Goal: Information Seeking & Learning: Learn about a topic

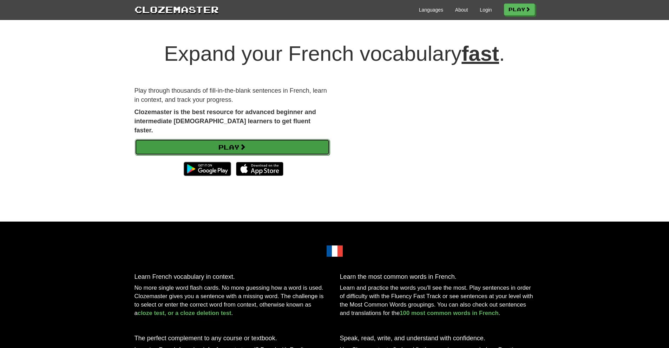
click at [228, 139] on link "Play" at bounding box center [232, 147] width 195 height 16
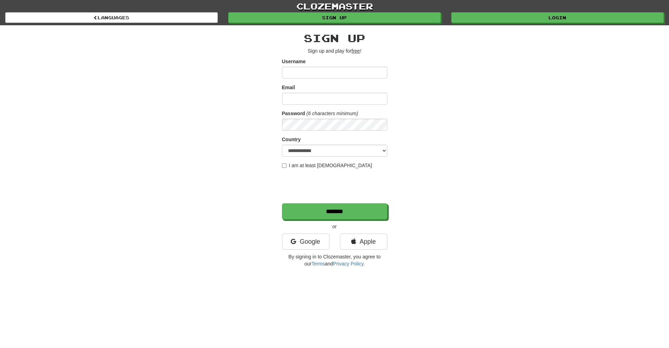
click at [328, 73] on input "Username" at bounding box center [334, 73] width 105 height 12
click at [311, 238] on link "Google" at bounding box center [305, 241] width 47 height 16
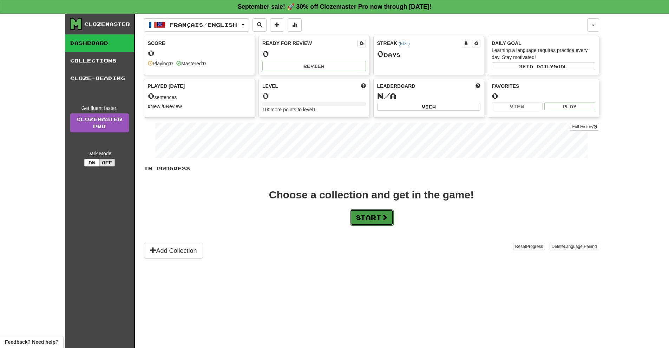
click at [379, 218] on button "Start" at bounding box center [372, 217] width 44 height 16
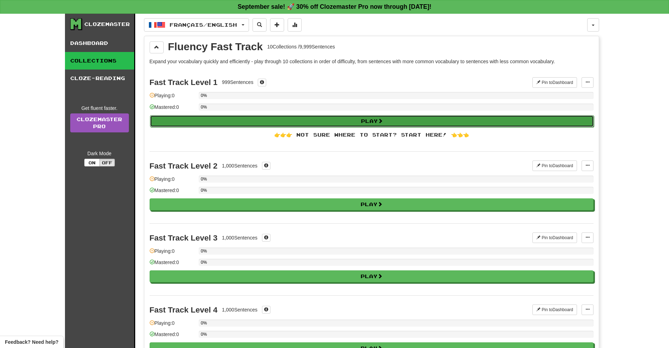
click at [228, 118] on button "Play" at bounding box center [372, 121] width 444 height 12
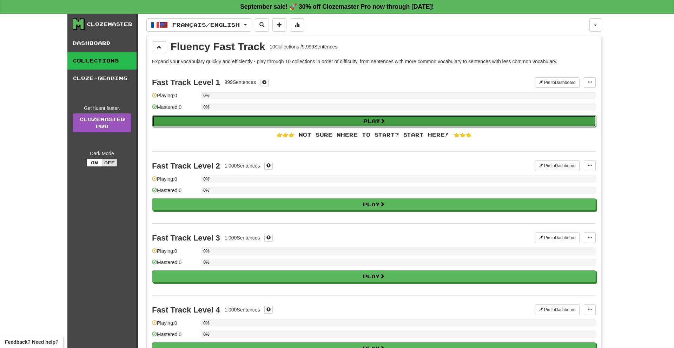
select select "**"
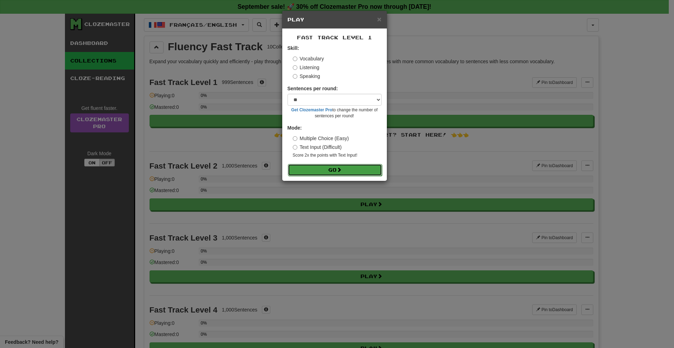
click at [339, 166] on button "Go" at bounding box center [335, 170] width 94 height 12
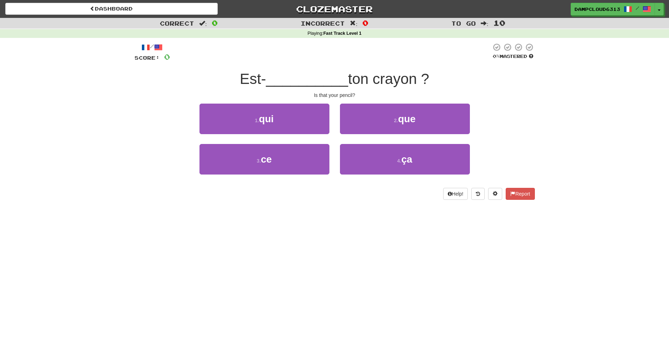
click at [335, 85] on span "__________" at bounding box center [307, 79] width 82 height 16
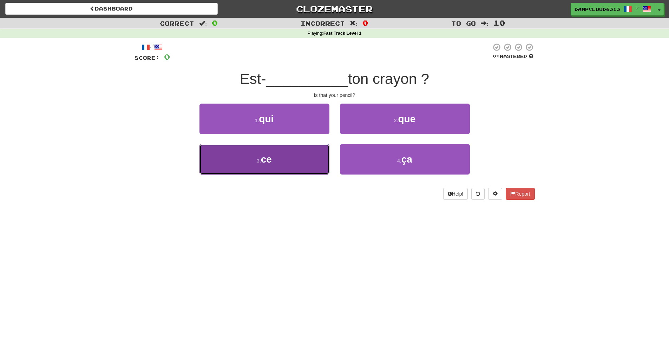
click at [301, 158] on button "3 . ce" at bounding box center [264, 159] width 130 height 31
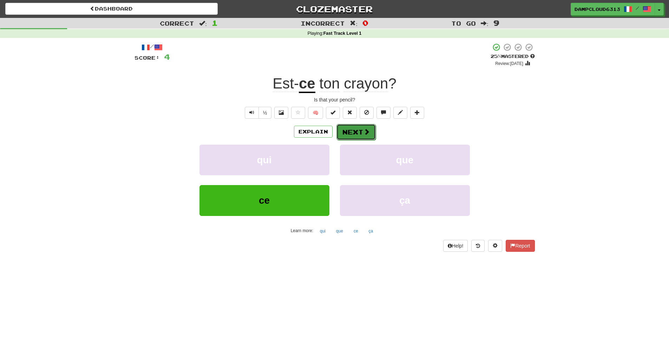
click at [346, 133] on button "Next" at bounding box center [355, 132] width 39 height 16
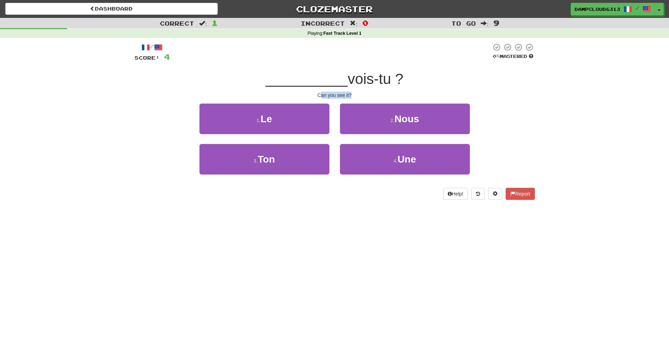
drag, startPoint x: 320, startPoint y: 93, endPoint x: 352, endPoint y: 93, distance: 31.6
click at [352, 93] on div "Can you see it?" at bounding box center [334, 95] width 400 height 7
drag, startPoint x: 352, startPoint y: 83, endPoint x: 393, endPoint y: 82, distance: 40.4
click at [393, 82] on span "vois-tu ?" at bounding box center [375, 79] width 56 height 16
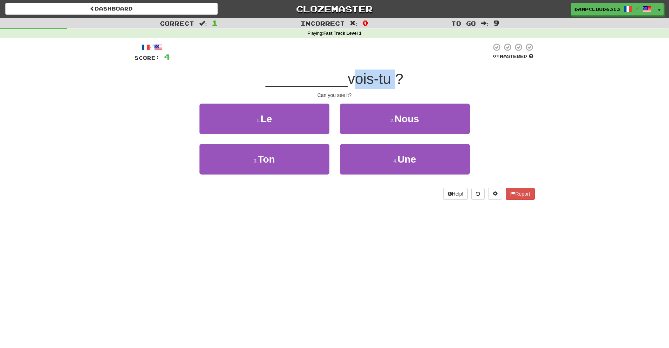
click at [380, 82] on span "vois-tu ?" at bounding box center [375, 79] width 56 height 16
drag, startPoint x: 380, startPoint y: 82, endPoint x: 392, endPoint y: 83, distance: 11.6
click at [392, 83] on span "vois-tu ?" at bounding box center [375, 79] width 56 height 16
drag, startPoint x: 377, startPoint y: 83, endPoint x: 350, endPoint y: 82, distance: 26.7
click at [350, 82] on span "vois-tu ?" at bounding box center [375, 79] width 56 height 16
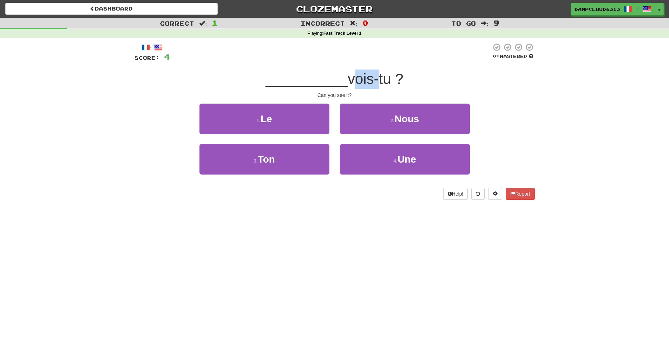
click at [348, 86] on span "vois-tu ?" at bounding box center [375, 79] width 56 height 16
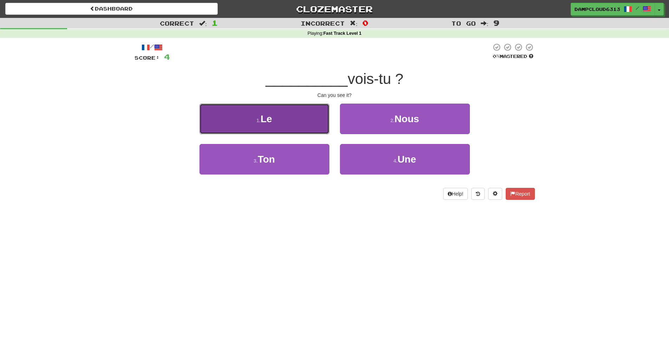
click at [325, 117] on button "1 . Le" at bounding box center [264, 119] width 130 height 31
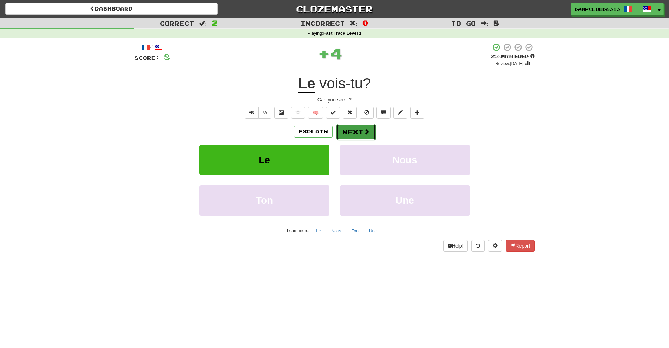
click at [352, 129] on button "Next" at bounding box center [355, 132] width 39 height 16
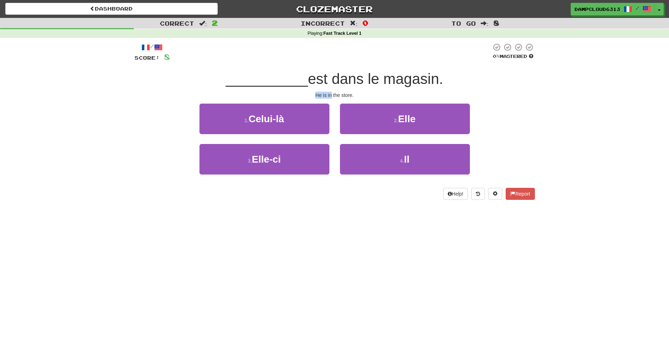
drag, startPoint x: 314, startPoint y: 93, endPoint x: 330, endPoint y: 93, distance: 16.5
click at [330, 93] on div "He is in the store." at bounding box center [334, 95] width 400 height 7
click at [328, 95] on div "He is in the store." at bounding box center [334, 95] width 400 height 7
click at [325, 96] on div "He is in the store." at bounding box center [334, 95] width 400 height 7
click at [326, 95] on div "He is in the store." at bounding box center [334, 95] width 400 height 7
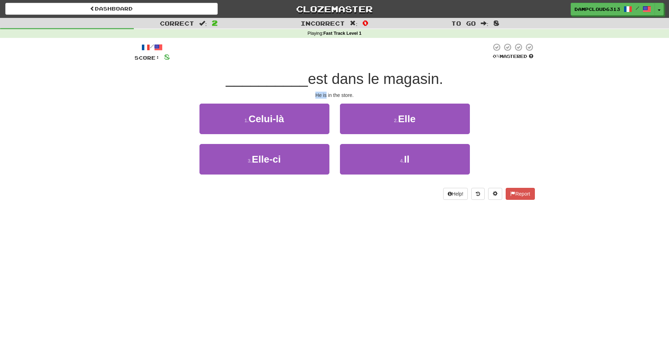
drag, startPoint x: 314, startPoint y: 94, endPoint x: 326, endPoint y: 95, distance: 11.9
click at [326, 95] on div "He is in the store." at bounding box center [334, 95] width 400 height 7
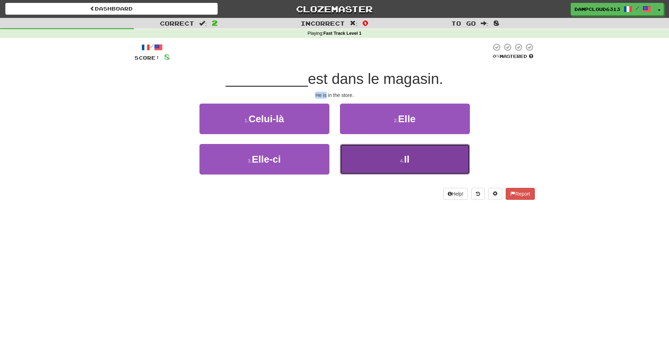
click at [374, 151] on button "4 . Il" at bounding box center [405, 159] width 130 height 31
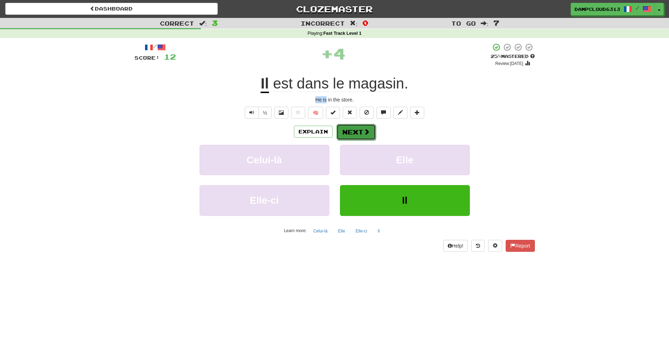
click at [351, 126] on button "Next" at bounding box center [355, 132] width 39 height 16
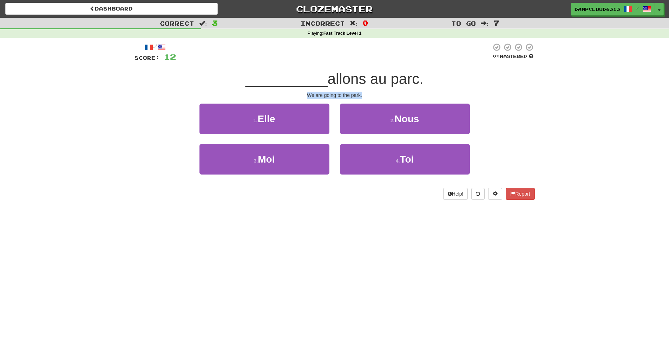
drag, startPoint x: 307, startPoint y: 93, endPoint x: 364, endPoint y: 95, distance: 57.2
click at [364, 95] on div "We are going to the park." at bounding box center [334, 95] width 400 height 7
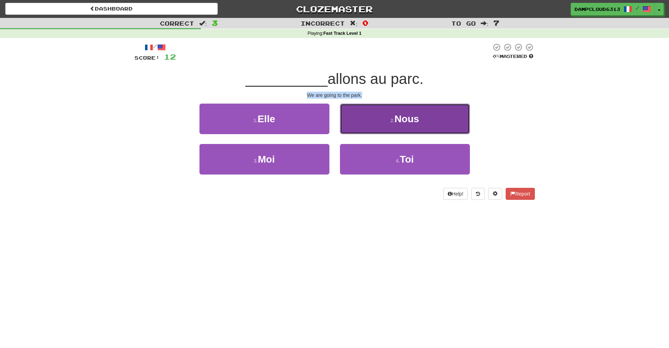
click at [382, 108] on button "2 . Nous" at bounding box center [405, 119] width 130 height 31
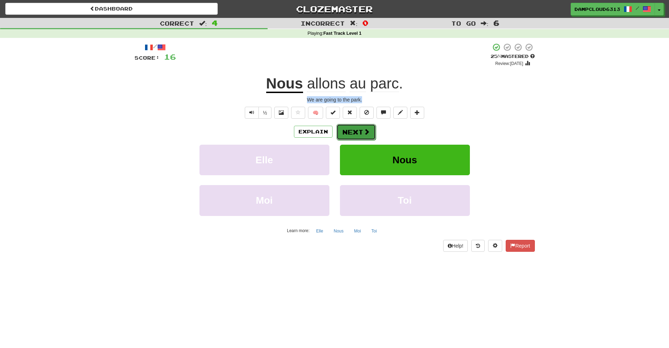
click at [364, 131] on span at bounding box center [366, 131] width 6 height 6
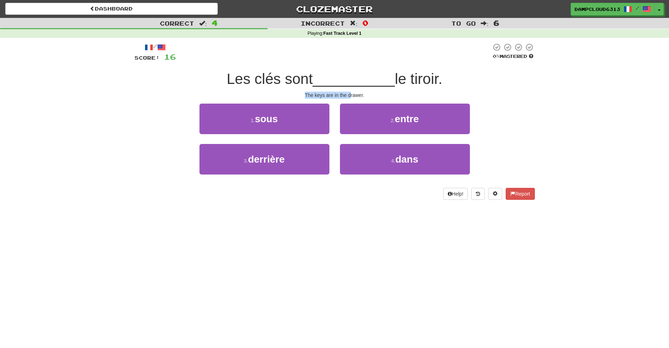
drag, startPoint x: 304, startPoint y: 94, endPoint x: 350, endPoint y: 95, distance: 46.7
click at [350, 95] on div "The keys are in the drawer." at bounding box center [334, 95] width 400 height 7
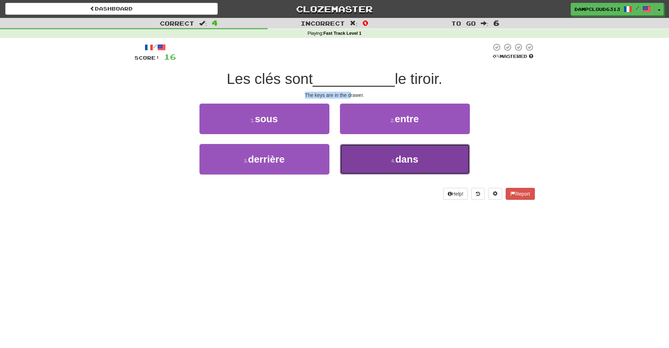
click at [347, 155] on button "4 . dans" at bounding box center [405, 159] width 130 height 31
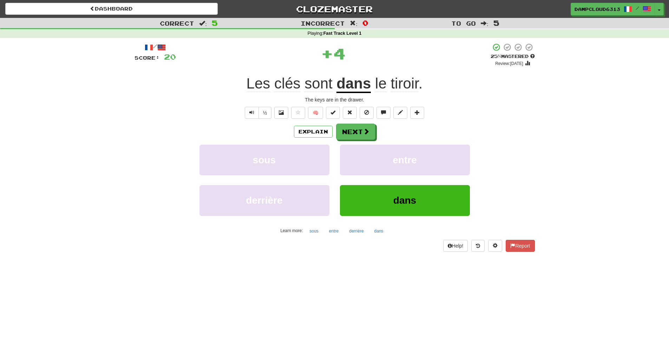
click at [360, 102] on div "The keys are in the drawer." at bounding box center [334, 99] width 400 height 7
click at [357, 131] on button "Next" at bounding box center [355, 132] width 39 height 16
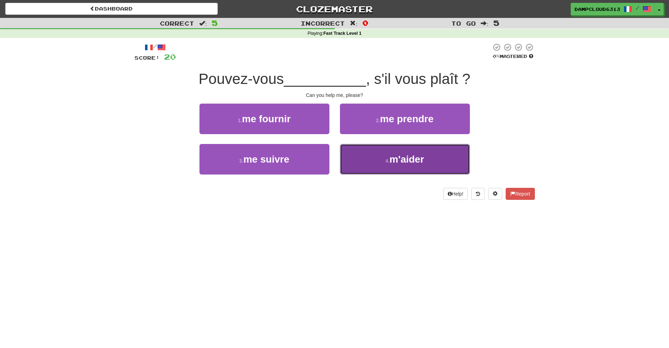
click at [377, 152] on button "4 . m'aider" at bounding box center [405, 159] width 130 height 31
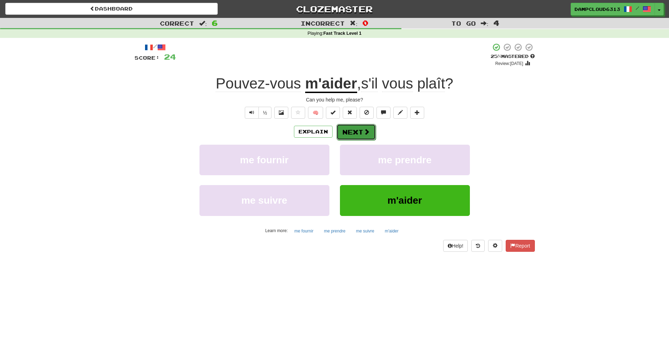
click at [353, 134] on button "Next" at bounding box center [355, 132] width 39 height 16
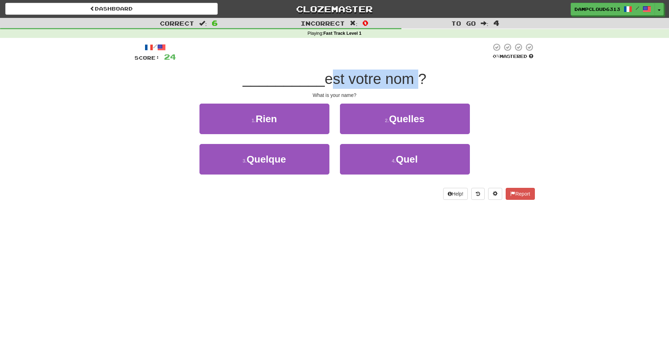
drag, startPoint x: 328, startPoint y: 78, endPoint x: 413, endPoint y: 81, distance: 85.4
click at [413, 81] on span "est votre nom ?" at bounding box center [375, 79] width 101 height 16
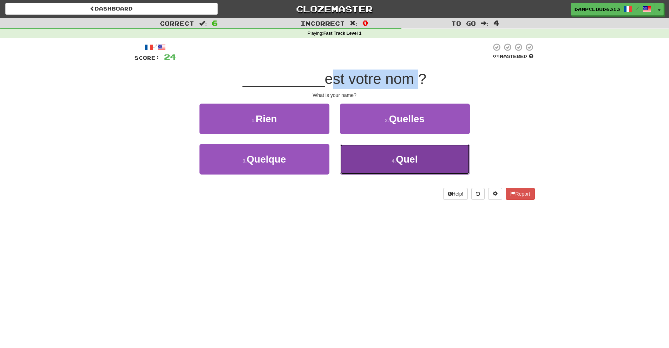
click at [371, 152] on button "4 . Quel" at bounding box center [405, 159] width 130 height 31
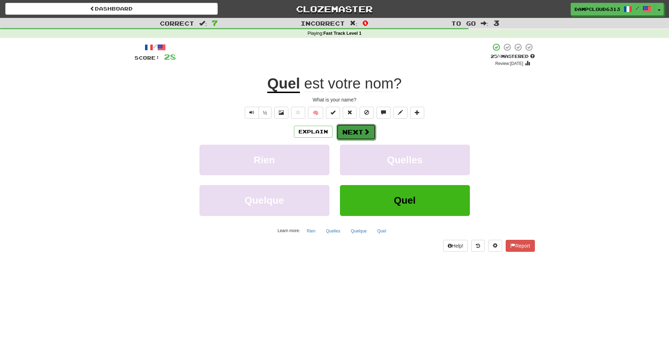
click at [351, 130] on button "Next" at bounding box center [355, 132] width 39 height 16
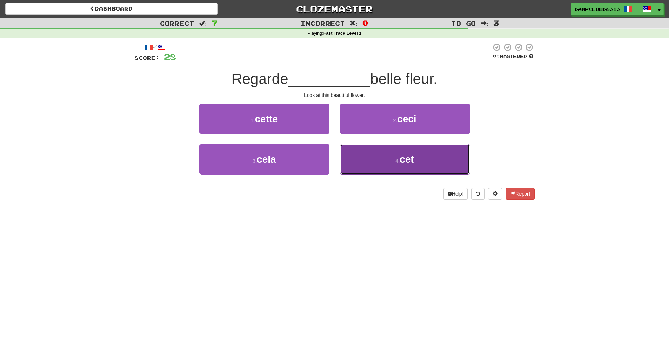
click at [346, 158] on button "4 . cet" at bounding box center [405, 159] width 130 height 31
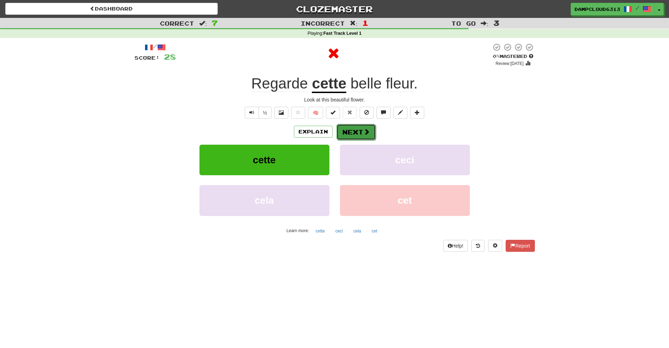
click at [359, 138] on button "Next" at bounding box center [355, 132] width 39 height 16
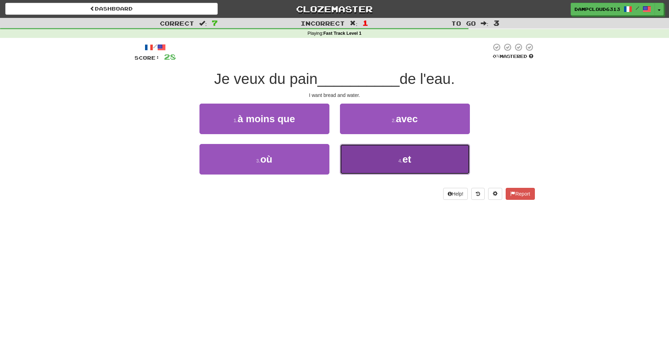
click at [377, 150] on button "4 . et" at bounding box center [405, 159] width 130 height 31
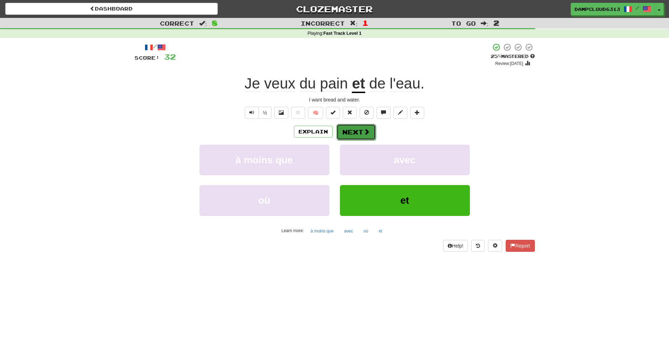
click at [366, 133] on span at bounding box center [366, 131] width 6 height 6
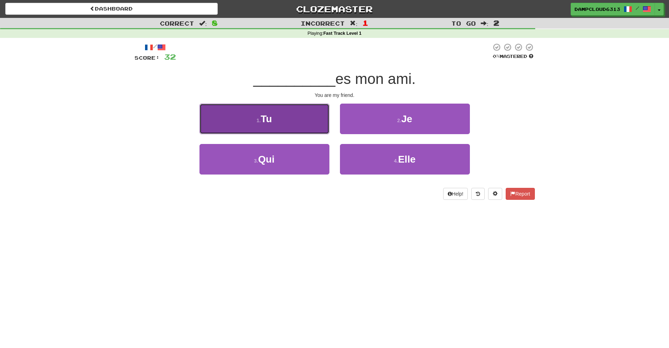
click at [293, 118] on button "1 . Tu" at bounding box center [264, 119] width 130 height 31
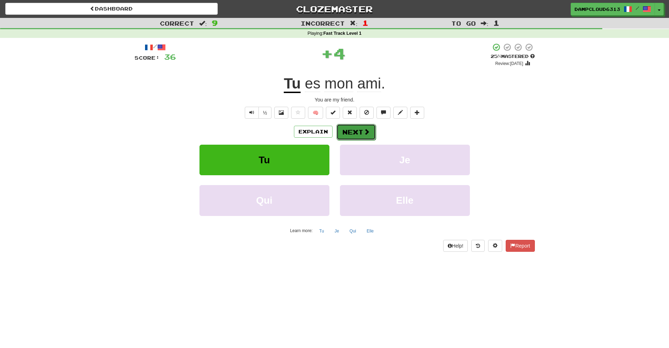
click at [351, 136] on button "Next" at bounding box center [355, 132] width 39 height 16
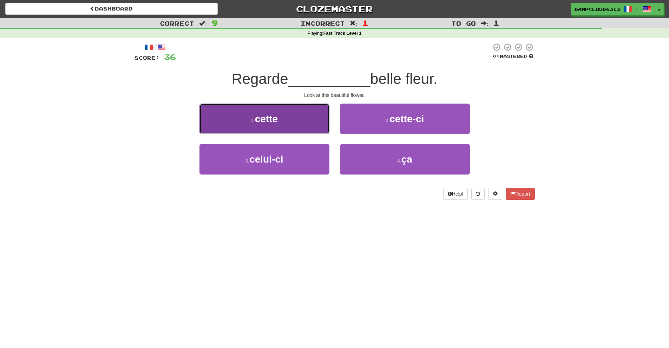
click at [305, 125] on button "1 . cette" at bounding box center [264, 119] width 130 height 31
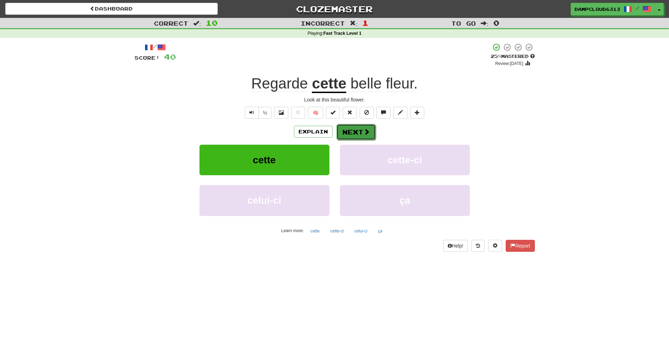
click at [359, 131] on button "Next" at bounding box center [355, 132] width 39 height 16
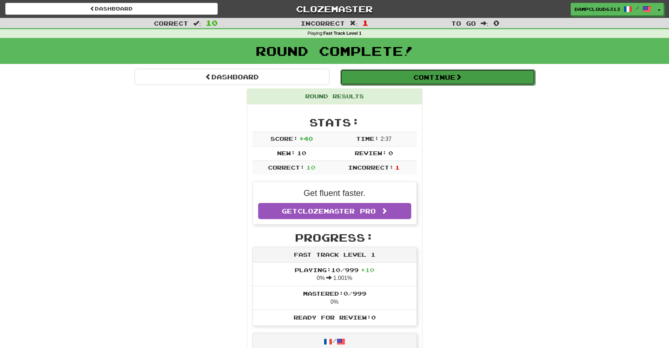
click at [383, 74] on button "Continue" at bounding box center [437, 77] width 195 height 16
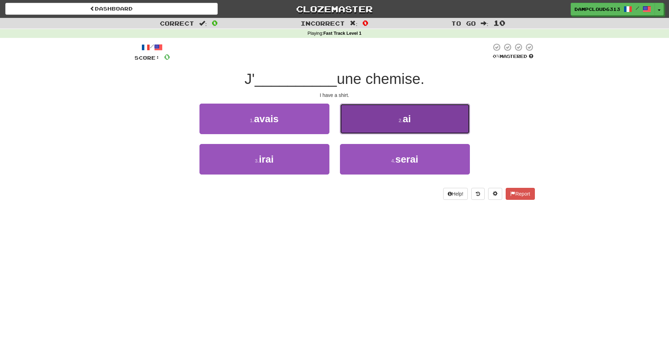
click at [351, 124] on button "2 . ai" at bounding box center [405, 119] width 130 height 31
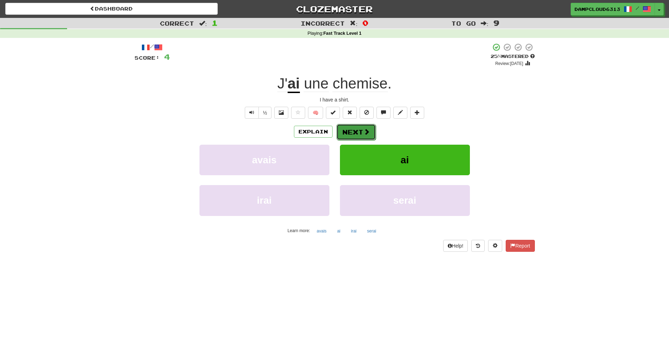
click at [354, 134] on button "Next" at bounding box center [355, 132] width 39 height 16
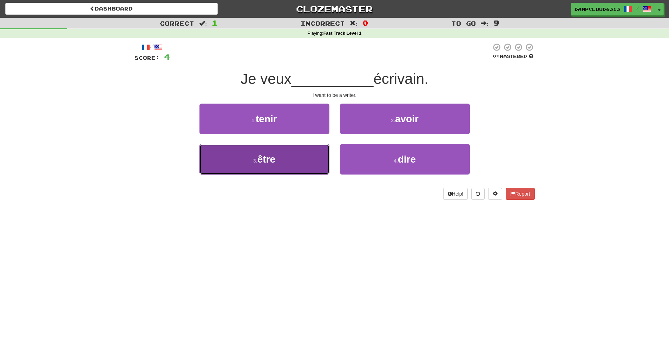
click at [310, 151] on button "3 . être" at bounding box center [264, 159] width 130 height 31
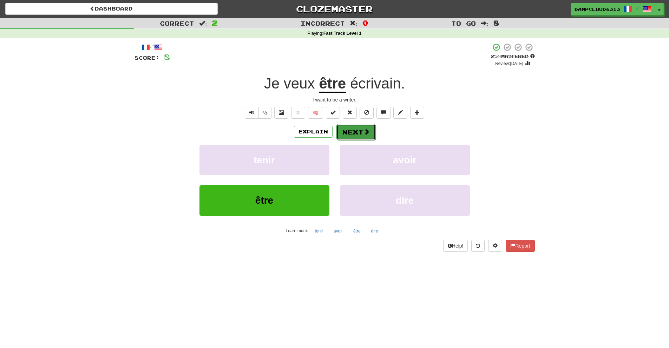
click at [356, 132] on button "Next" at bounding box center [355, 132] width 39 height 16
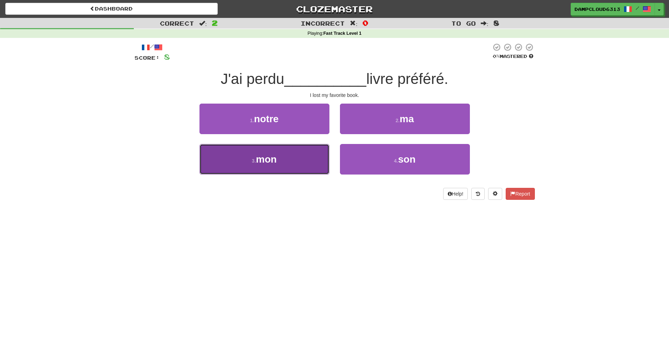
click at [323, 154] on button "3 . mon" at bounding box center [264, 159] width 130 height 31
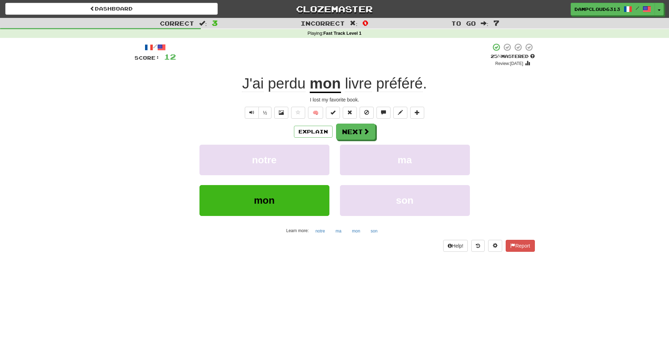
click at [334, 86] on u "mon" at bounding box center [325, 84] width 31 height 18
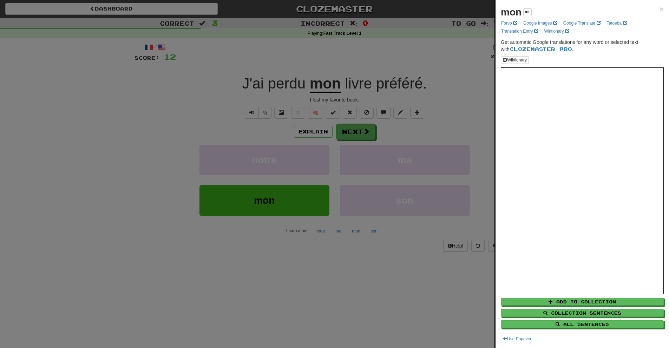
click at [395, 94] on div at bounding box center [334, 174] width 669 height 348
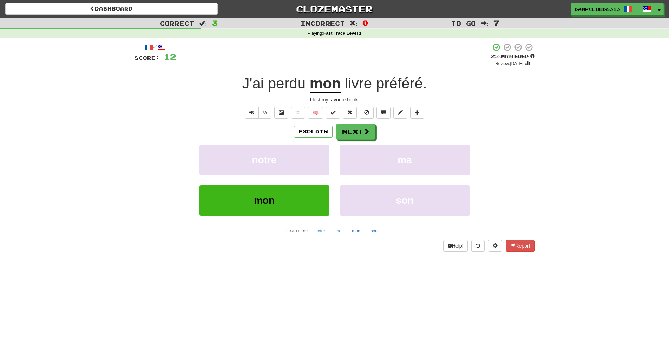
click at [326, 86] on u "mon" at bounding box center [325, 84] width 31 height 18
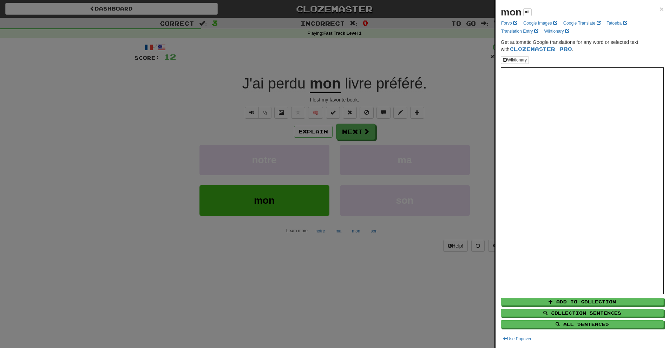
click at [290, 76] on div at bounding box center [334, 174] width 669 height 348
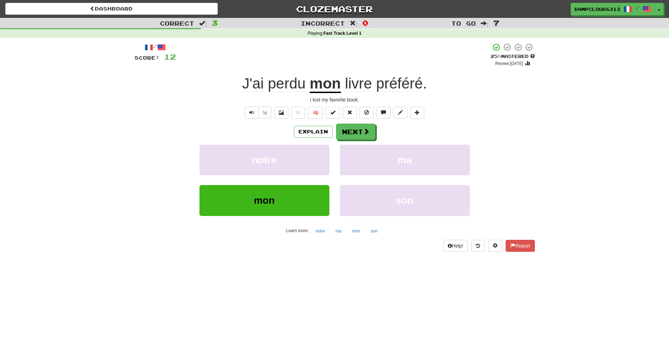
click at [291, 84] on span "perdu" at bounding box center [287, 83] width 38 height 17
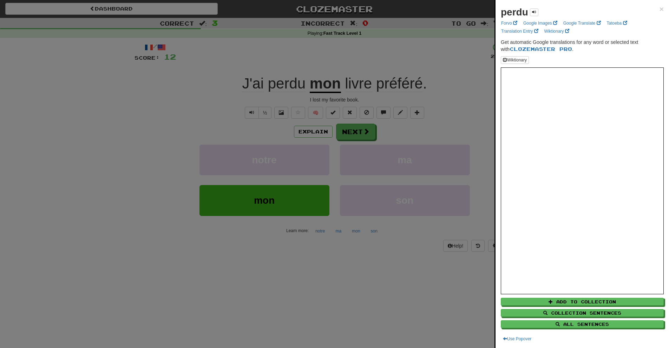
click at [481, 90] on div at bounding box center [334, 174] width 669 height 348
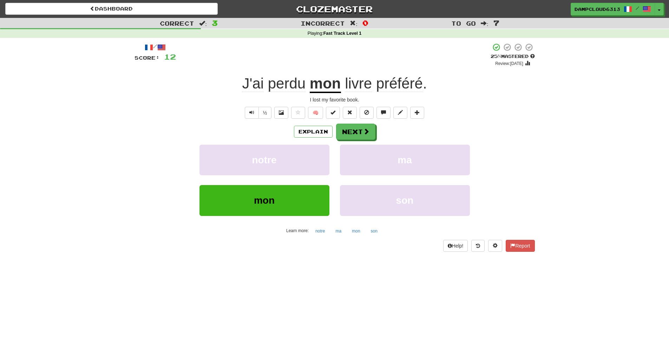
click at [276, 82] on span "perdu" at bounding box center [287, 83] width 38 height 17
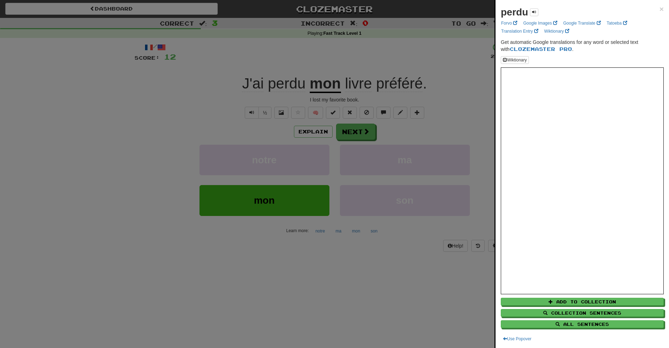
click at [483, 135] on div at bounding box center [334, 174] width 669 height 348
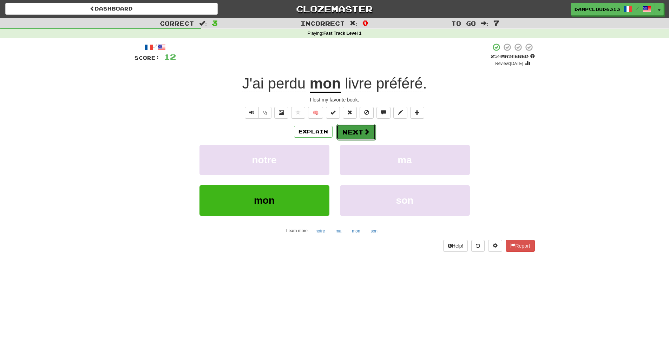
click at [369, 131] on button "Next" at bounding box center [355, 132] width 39 height 16
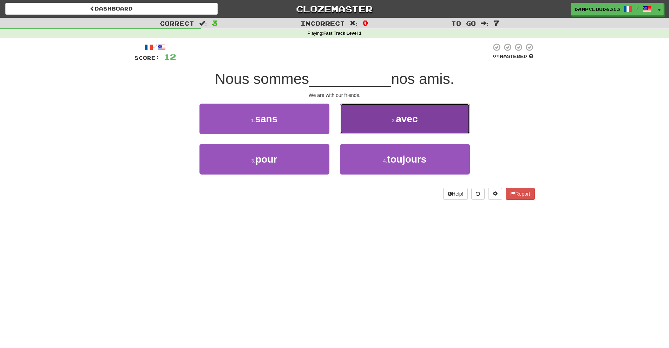
click at [411, 124] on span "avec" at bounding box center [407, 118] width 22 height 11
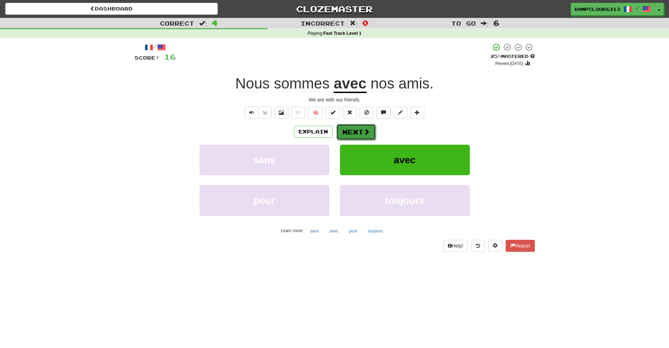
click at [356, 134] on button "Next" at bounding box center [355, 132] width 39 height 16
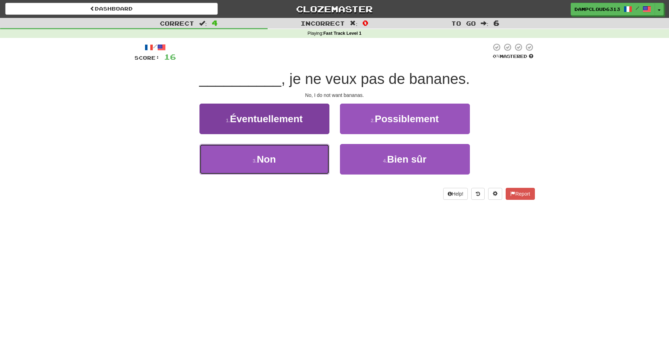
click at [311, 149] on button "3 . Non" at bounding box center [264, 159] width 130 height 31
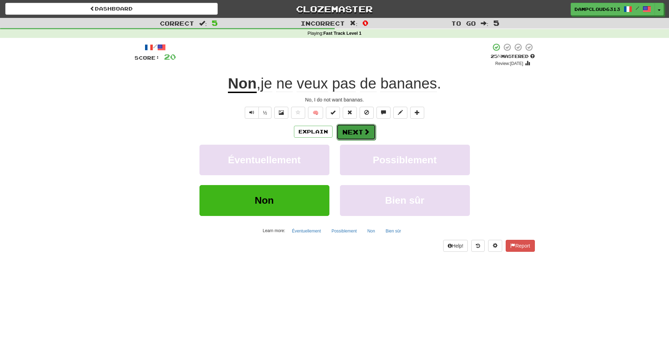
click at [361, 130] on button "Next" at bounding box center [355, 132] width 39 height 16
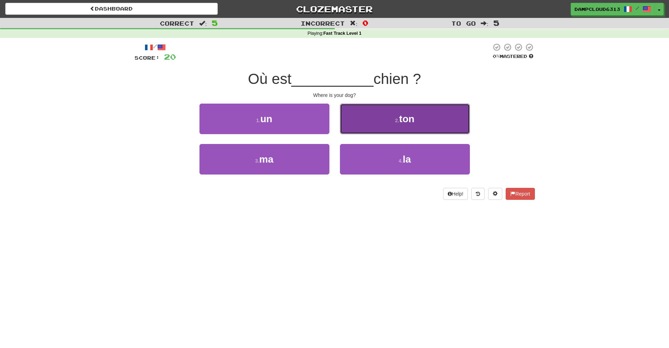
click at [386, 132] on button "2 . ton" at bounding box center [405, 119] width 130 height 31
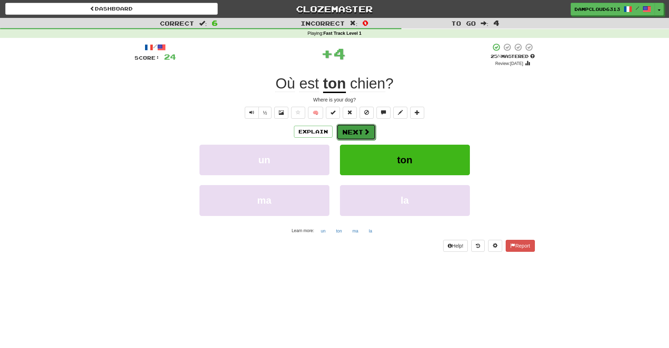
click at [365, 132] on span at bounding box center [366, 131] width 6 height 6
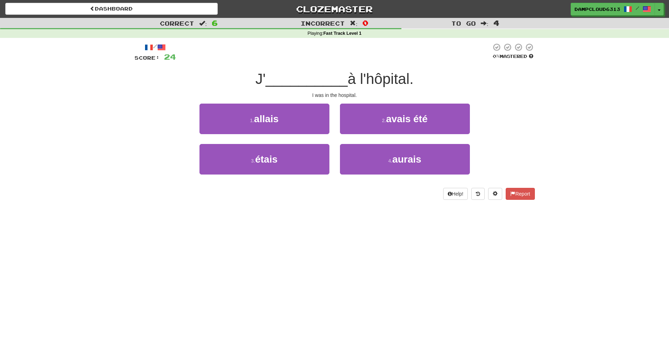
drag, startPoint x: 352, startPoint y: 80, endPoint x: 416, endPoint y: 80, distance: 63.9
click at [416, 80] on div "J' __________ à l'hôpital." at bounding box center [334, 78] width 400 height 19
click at [451, 88] on div "J' __________ à l'hôpital." at bounding box center [334, 78] width 400 height 19
drag, startPoint x: 352, startPoint y: 82, endPoint x: 415, endPoint y: 78, distance: 63.3
click at [413, 78] on span "à l'hôpital." at bounding box center [380, 79] width 66 height 16
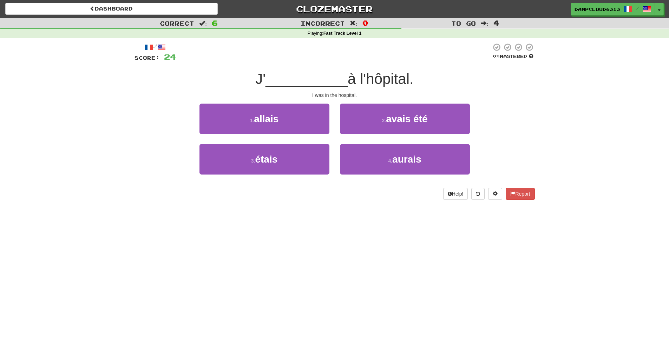
click at [359, 84] on span "à l'hôpital." at bounding box center [380, 79] width 66 height 16
drag, startPoint x: 361, startPoint y: 81, endPoint x: 411, endPoint y: 78, distance: 50.6
click at [411, 78] on span "à l'hôpital." at bounding box center [380, 79] width 66 height 16
drag, startPoint x: 351, startPoint y: 79, endPoint x: 414, endPoint y: 80, distance: 63.2
click at [413, 80] on span "à l'hôpital." at bounding box center [380, 79] width 66 height 16
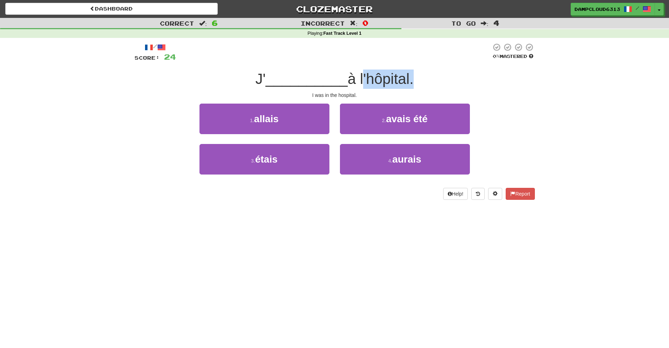
click at [422, 85] on div "J' __________ à l'hôpital." at bounding box center [334, 78] width 400 height 19
drag, startPoint x: 364, startPoint y: 81, endPoint x: 409, endPoint y: 80, distance: 44.6
click at [409, 80] on span "à l'hôpital." at bounding box center [380, 79] width 66 height 16
click at [411, 92] on div "I was in the hospital." at bounding box center [334, 95] width 400 height 7
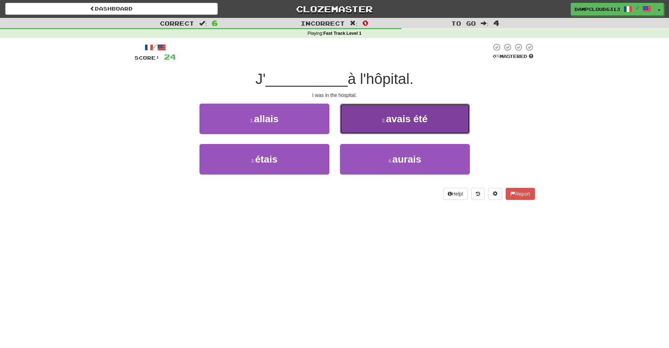
click at [427, 123] on span "avais été" at bounding box center [406, 118] width 41 height 11
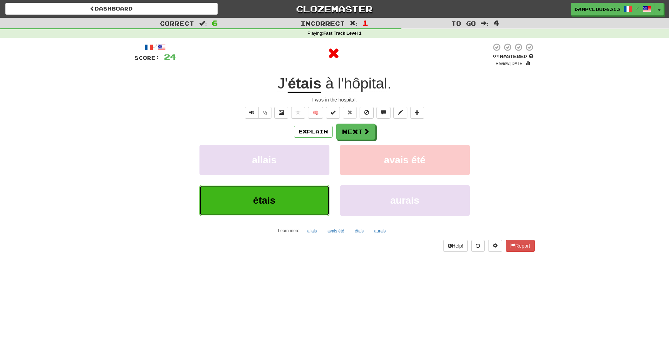
click at [325, 199] on button "étais" at bounding box center [264, 200] width 130 height 31
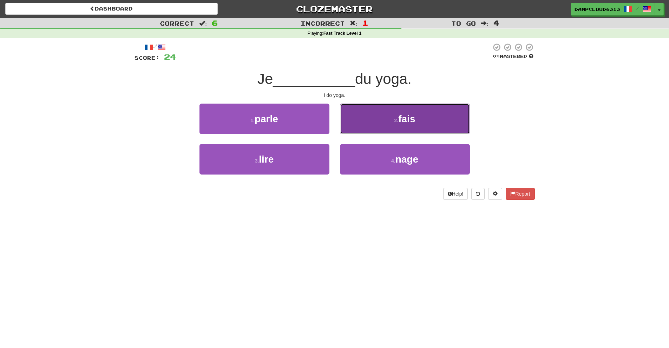
click at [405, 119] on span "fais" at bounding box center [406, 118] width 17 height 11
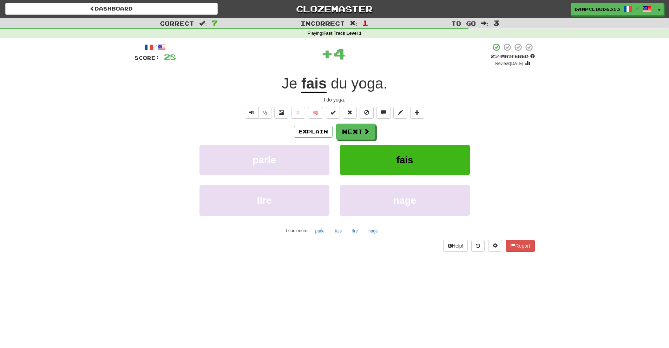
click at [317, 88] on u "fais" at bounding box center [313, 84] width 25 height 18
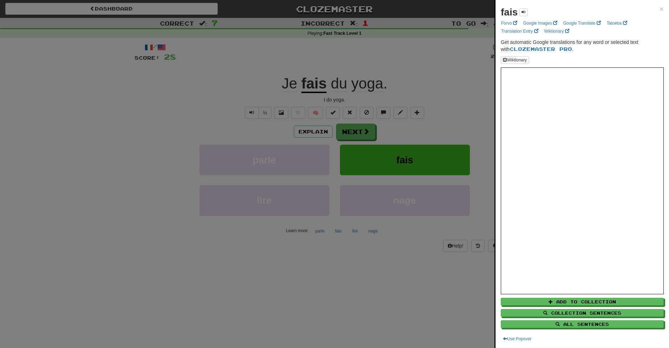
click at [485, 117] on div at bounding box center [334, 174] width 669 height 348
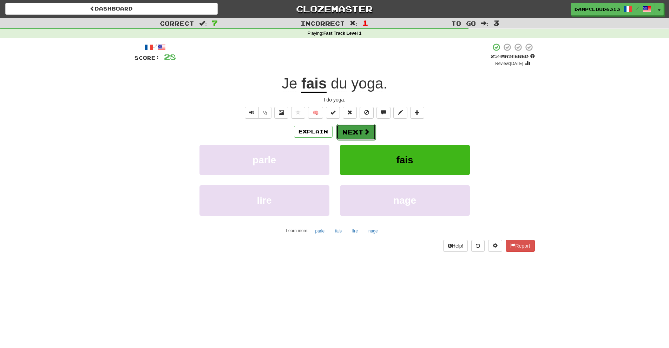
click at [356, 133] on button "Next" at bounding box center [355, 132] width 39 height 16
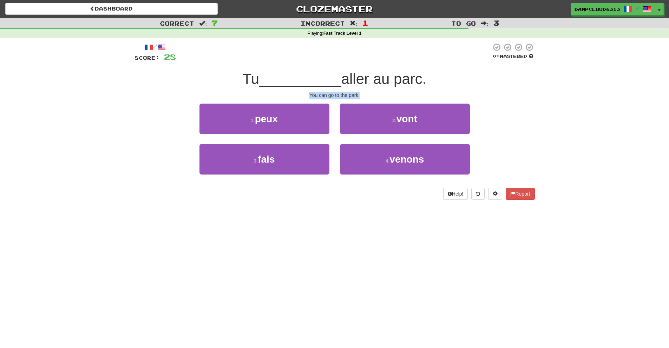
drag, startPoint x: 310, startPoint y: 94, endPoint x: 364, endPoint y: 95, distance: 54.8
click at [364, 95] on div "You can go to the park." at bounding box center [334, 95] width 400 height 7
click at [354, 93] on div "You can go to the park." at bounding box center [334, 95] width 400 height 7
drag, startPoint x: 313, startPoint y: 95, endPoint x: 357, endPoint y: 96, distance: 44.2
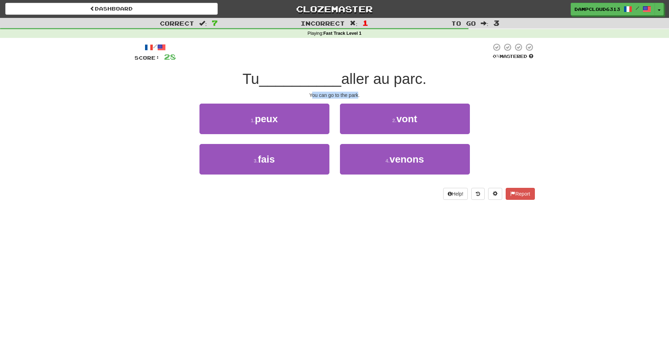
click at [357, 96] on div "You can go to the park." at bounding box center [334, 95] width 400 height 7
click at [364, 95] on div "You can go to the park." at bounding box center [334, 95] width 400 height 7
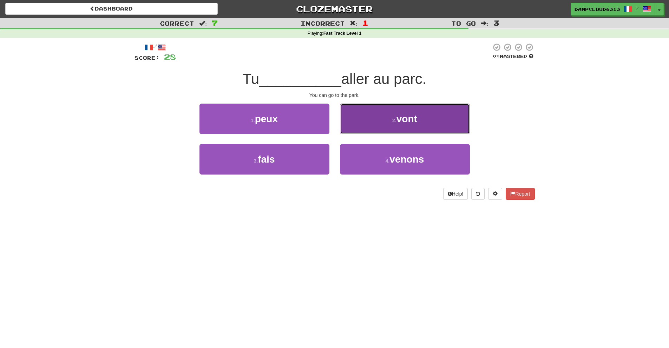
click at [375, 111] on button "2 . vont" at bounding box center [405, 119] width 130 height 31
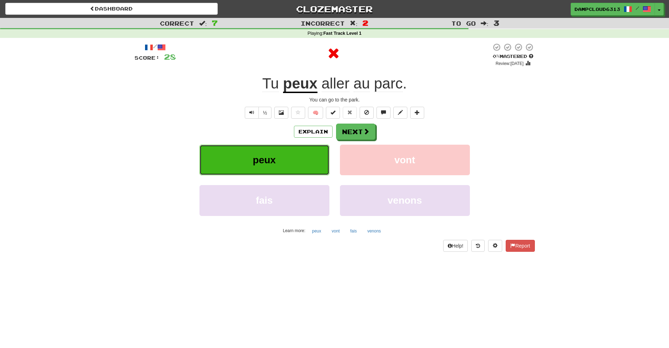
click at [301, 152] on button "peux" at bounding box center [264, 160] width 130 height 31
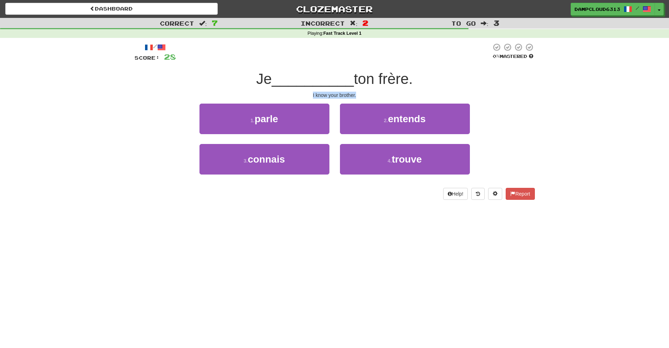
drag, startPoint x: 313, startPoint y: 94, endPoint x: 358, endPoint y: 93, distance: 45.3
click at [358, 93] on div "I know your brother." at bounding box center [334, 95] width 400 height 7
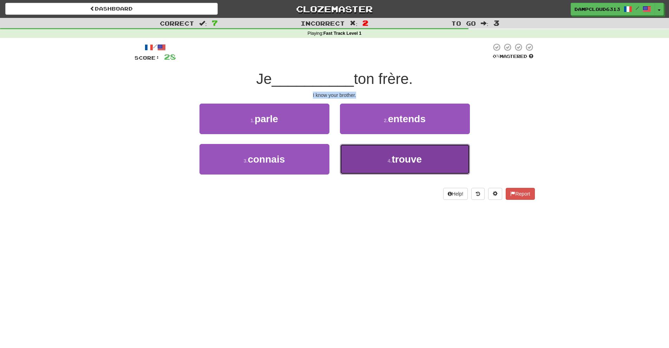
click at [375, 161] on button "4 . trouve" at bounding box center [405, 159] width 130 height 31
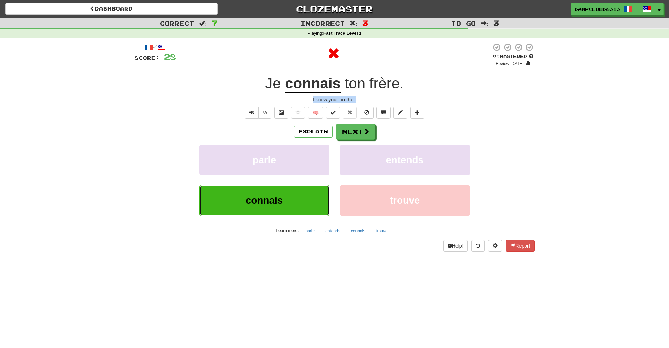
click at [315, 194] on button "connais" at bounding box center [264, 200] width 130 height 31
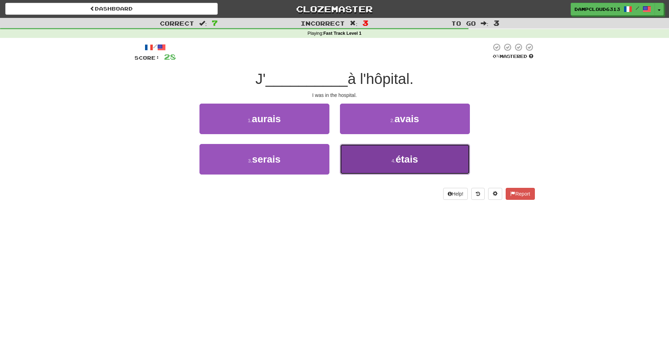
click at [365, 151] on button "4 . étais" at bounding box center [405, 159] width 130 height 31
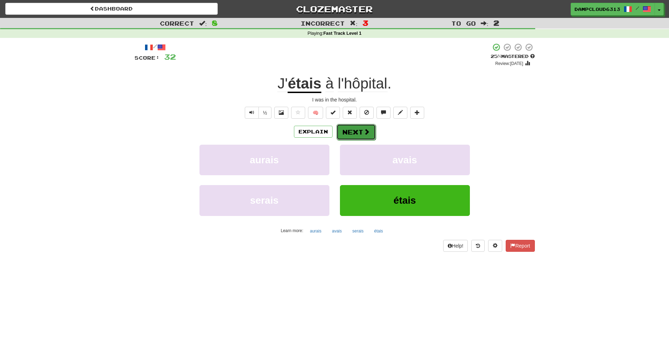
click at [362, 130] on button "Next" at bounding box center [355, 132] width 39 height 16
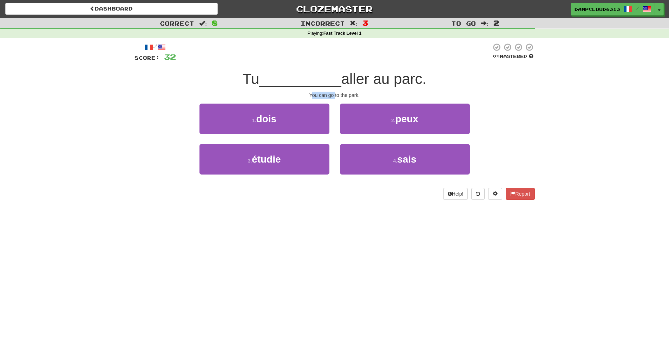
drag, startPoint x: 311, startPoint y: 97, endPoint x: 335, endPoint y: 98, distance: 24.6
click at [335, 98] on div "You can go to the park." at bounding box center [334, 95] width 400 height 7
click at [360, 94] on div "You can go to the park." at bounding box center [334, 95] width 400 height 7
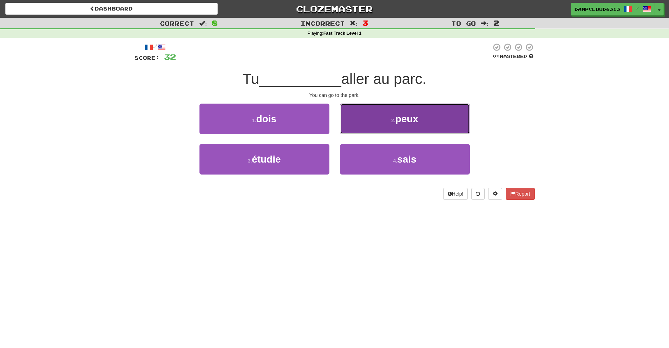
click at [392, 118] on small "2 ." at bounding box center [393, 121] width 4 height 6
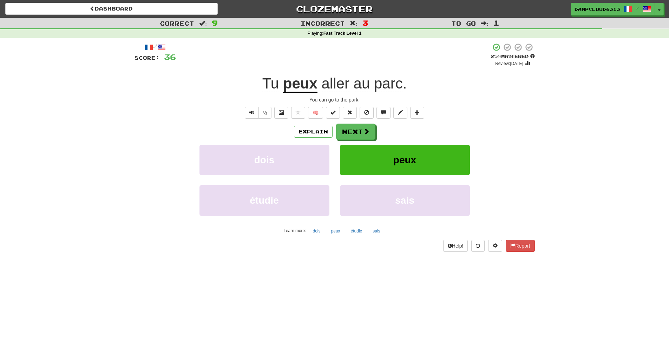
click at [379, 88] on span "parc" at bounding box center [388, 83] width 29 height 17
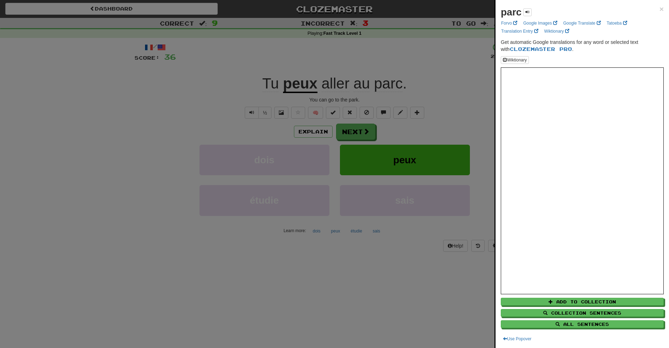
click at [478, 145] on div at bounding box center [334, 174] width 669 height 348
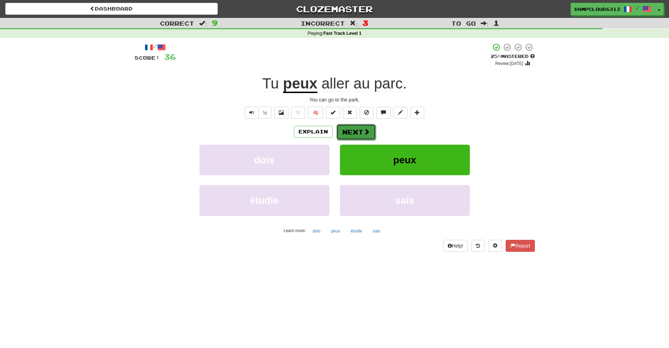
click at [357, 133] on button "Next" at bounding box center [355, 132] width 39 height 16
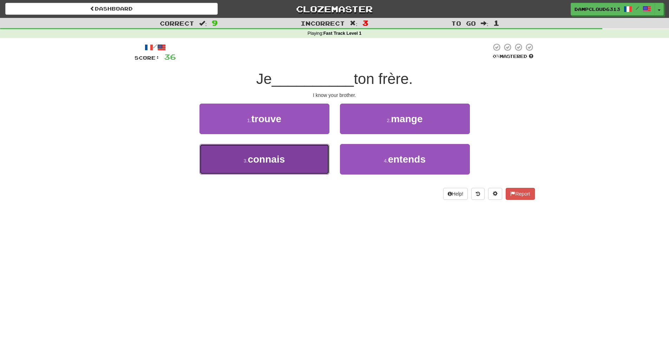
click at [315, 155] on button "3 . connais" at bounding box center [264, 159] width 130 height 31
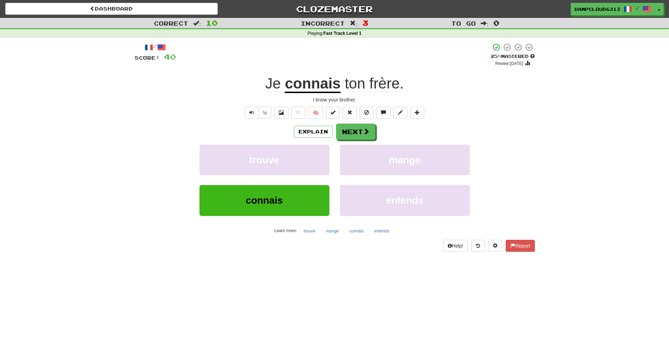
click at [316, 87] on u "connais" at bounding box center [313, 84] width 56 height 18
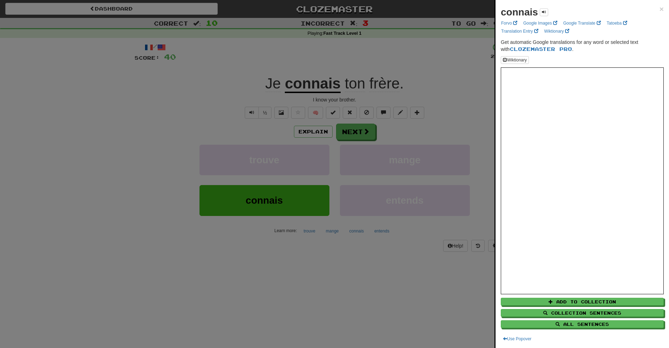
click at [653, 7] on div "connais ×" at bounding box center [582, 12] width 163 height 14
click at [449, 76] on div at bounding box center [334, 174] width 669 height 348
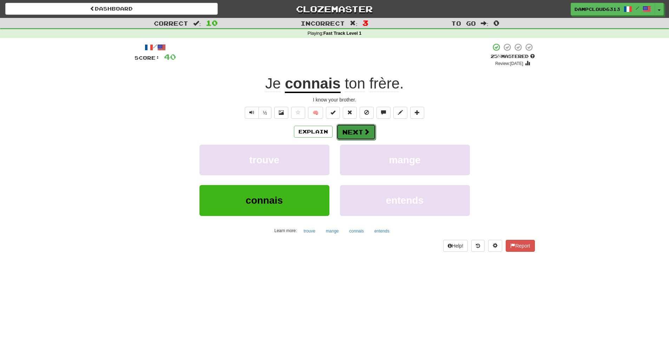
click at [349, 135] on button "Next" at bounding box center [355, 132] width 39 height 16
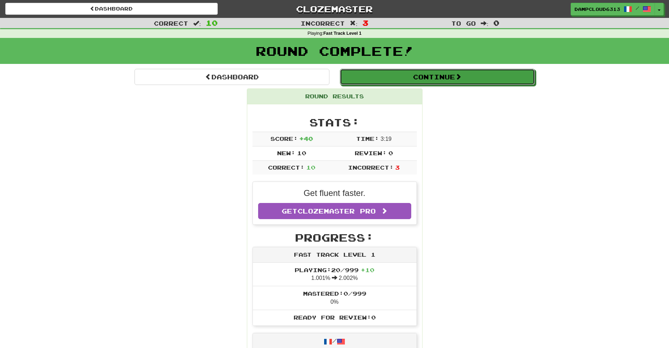
click at [419, 79] on button "Continue" at bounding box center [437, 77] width 195 height 16
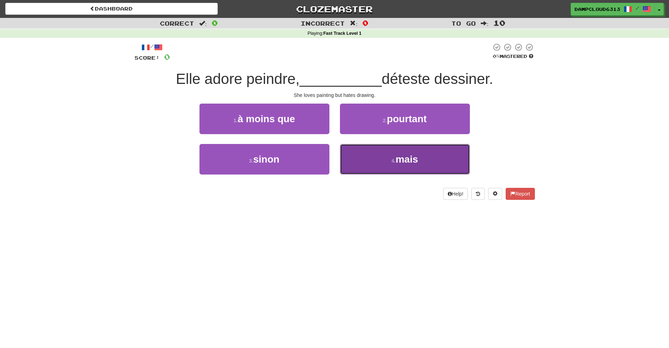
click at [389, 153] on button "4 . mais" at bounding box center [405, 159] width 130 height 31
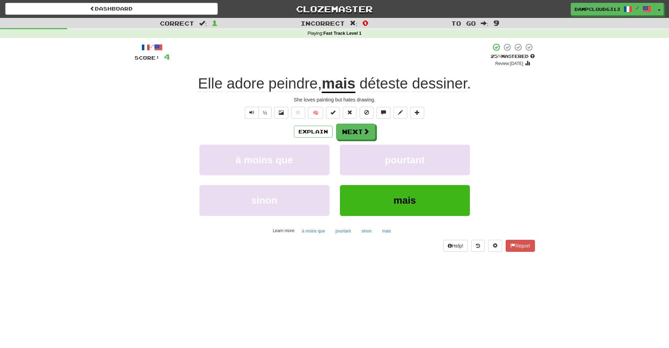
click at [306, 89] on span "peindre" at bounding box center [293, 83] width 49 height 17
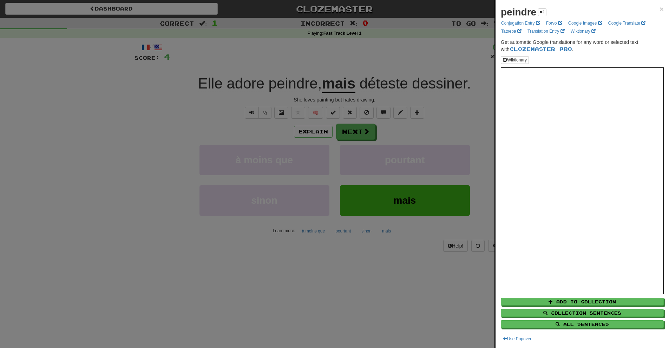
click at [470, 172] on div at bounding box center [334, 174] width 669 height 348
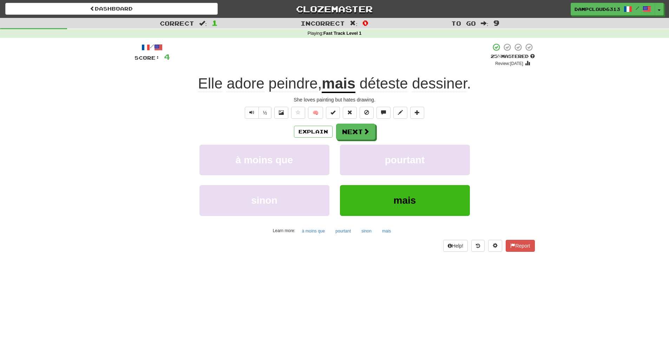
click at [419, 84] on span "dessiner" at bounding box center [439, 83] width 55 height 17
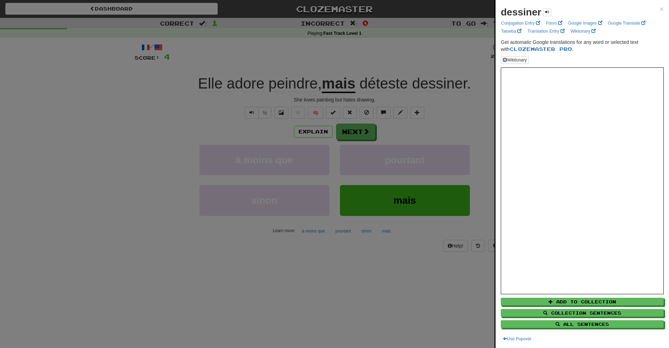
click at [479, 131] on div at bounding box center [334, 174] width 669 height 348
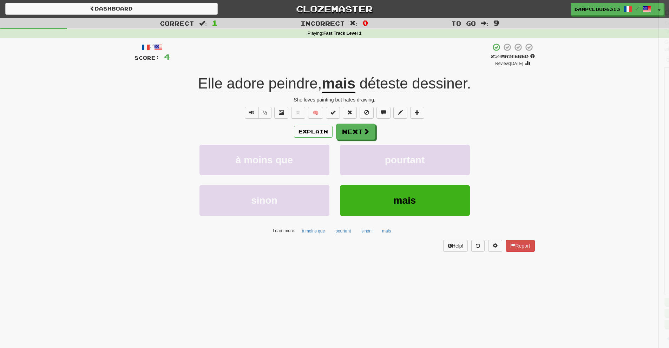
click at [384, 85] on span "déteste" at bounding box center [383, 83] width 48 height 17
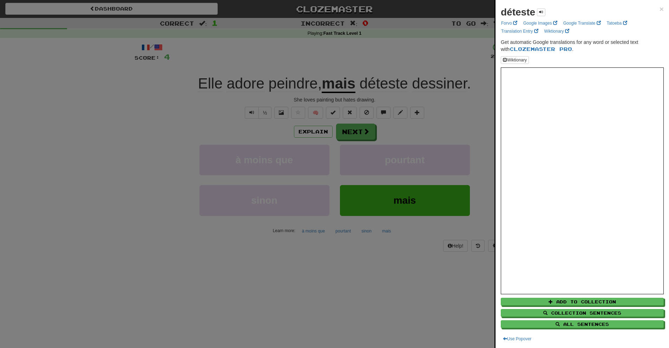
click at [476, 139] on div at bounding box center [334, 174] width 669 height 348
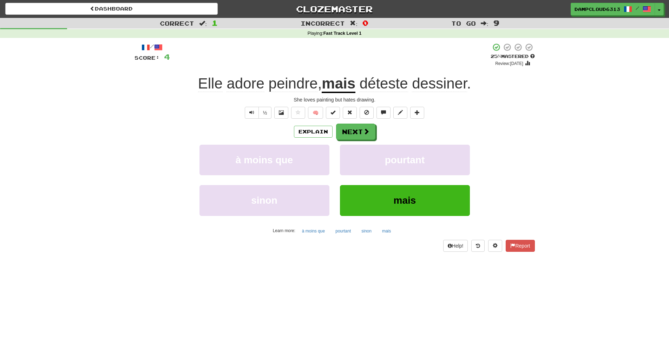
click at [295, 85] on span "peindre" at bounding box center [293, 83] width 49 height 17
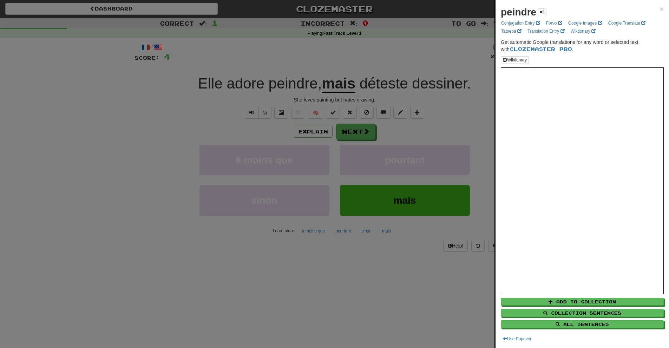
click at [484, 137] on div at bounding box center [334, 174] width 669 height 348
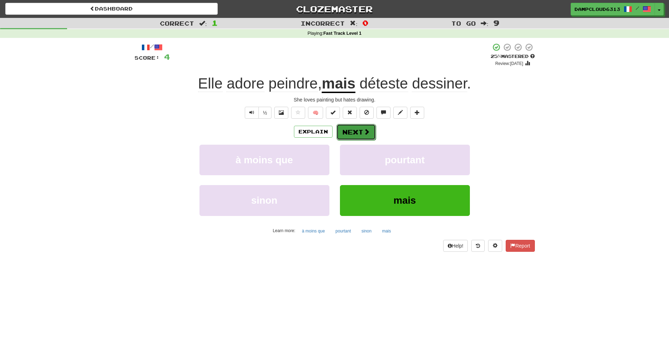
click at [349, 126] on button "Next" at bounding box center [355, 132] width 39 height 16
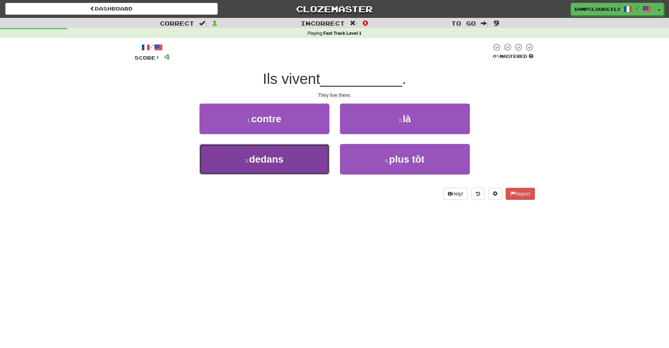
click at [298, 145] on button "3 . dedans" at bounding box center [264, 159] width 130 height 31
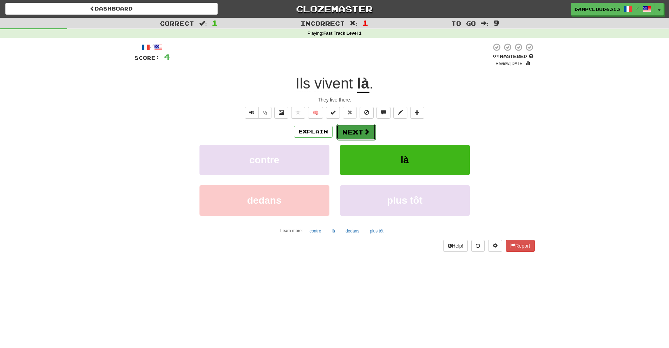
click at [343, 132] on button "Next" at bounding box center [355, 132] width 39 height 16
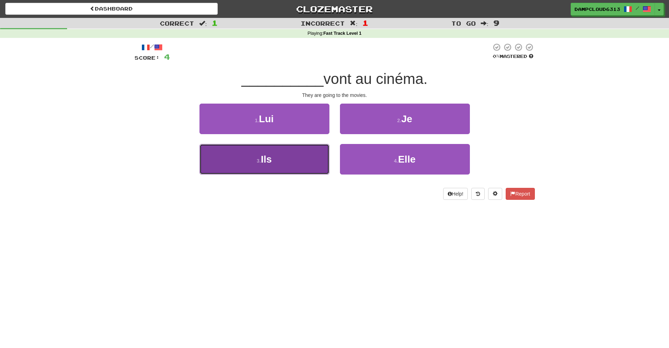
click at [308, 152] on button "3 . Ils" at bounding box center [264, 159] width 130 height 31
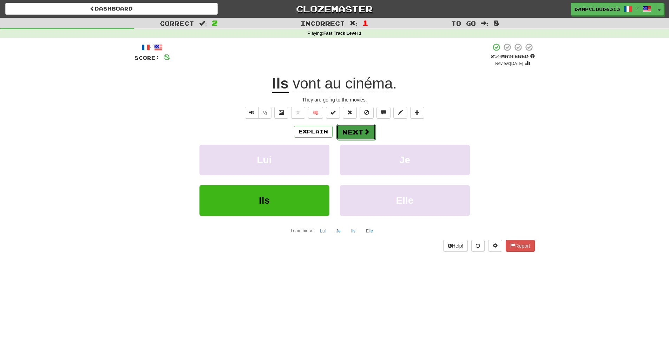
click at [354, 134] on button "Next" at bounding box center [355, 132] width 39 height 16
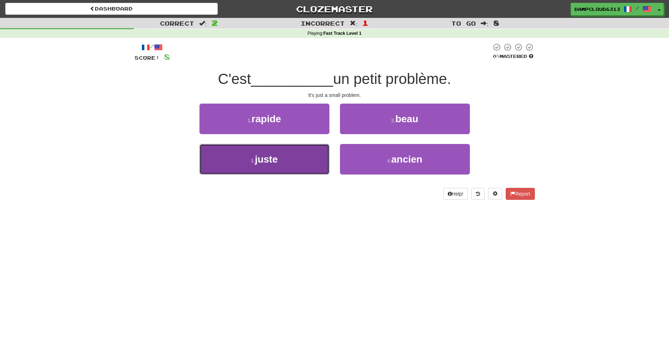
click at [305, 157] on button "3 . juste" at bounding box center [264, 159] width 130 height 31
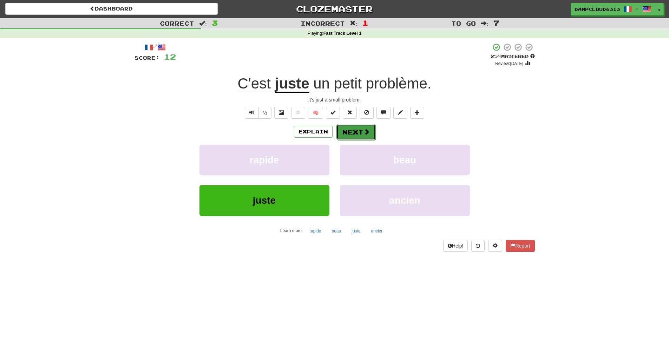
click at [350, 131] on button "Next" at bounding box center [355, 132] width 39 height 16
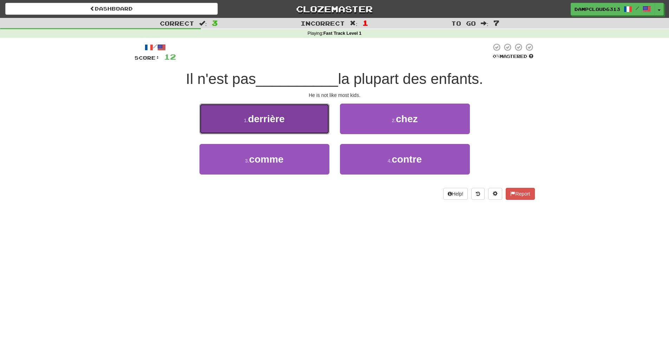
click at [319, 114] on button "1 . derrière" at bounding box center [264, 119] width 130 height 31
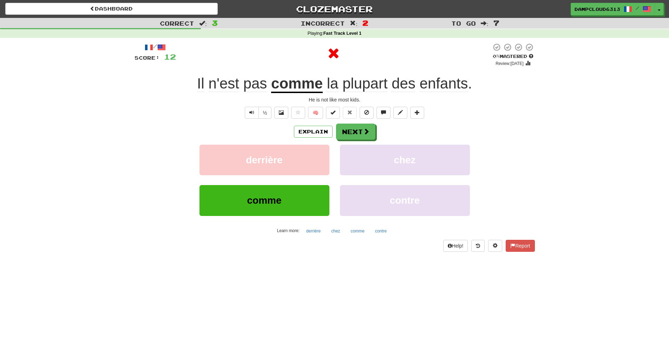
click at [291, 183] on div "derrière" at bounding box center [264, 165] width 140 height 40
click at [284, 192] on button "comme" at bounding box center [264, 200] width 130 height 31
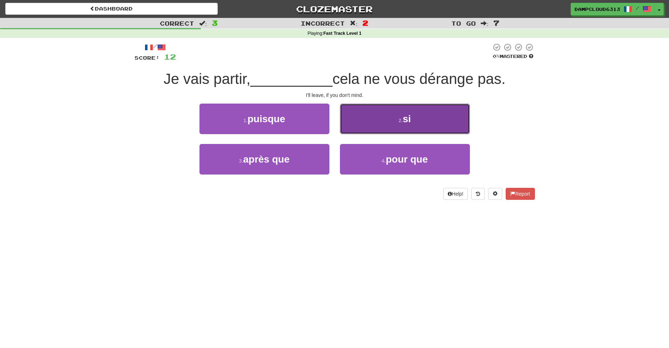
click at [358, 109] on button "2 . si" at bounding box center [405, 119] width 130 height 31
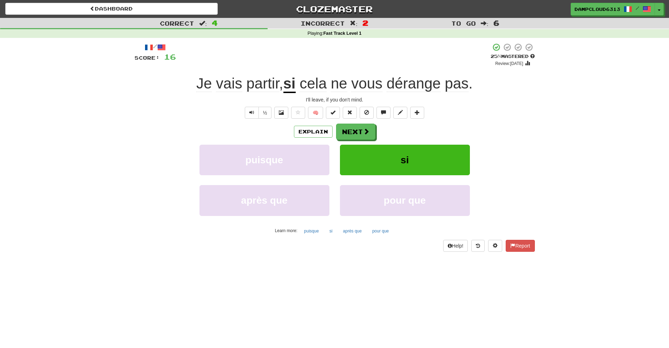
click at [406, 85] on span "dérange" at bounding box center [413, 83] width 54 height 17
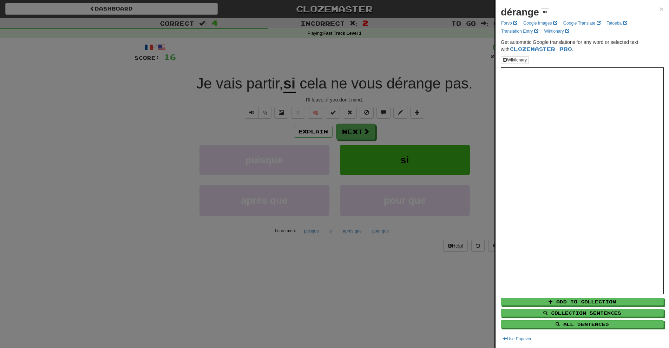
click at [488, 159] on div at bounding box center [334, 174] width 669 height 348
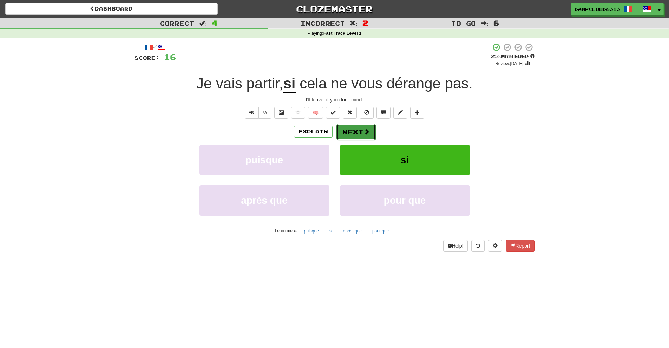
click at [367, 132] on span at bounding box center [366, 131] width 6 height 6
